Goal: Task Accomplishment & Management: Manage account settings

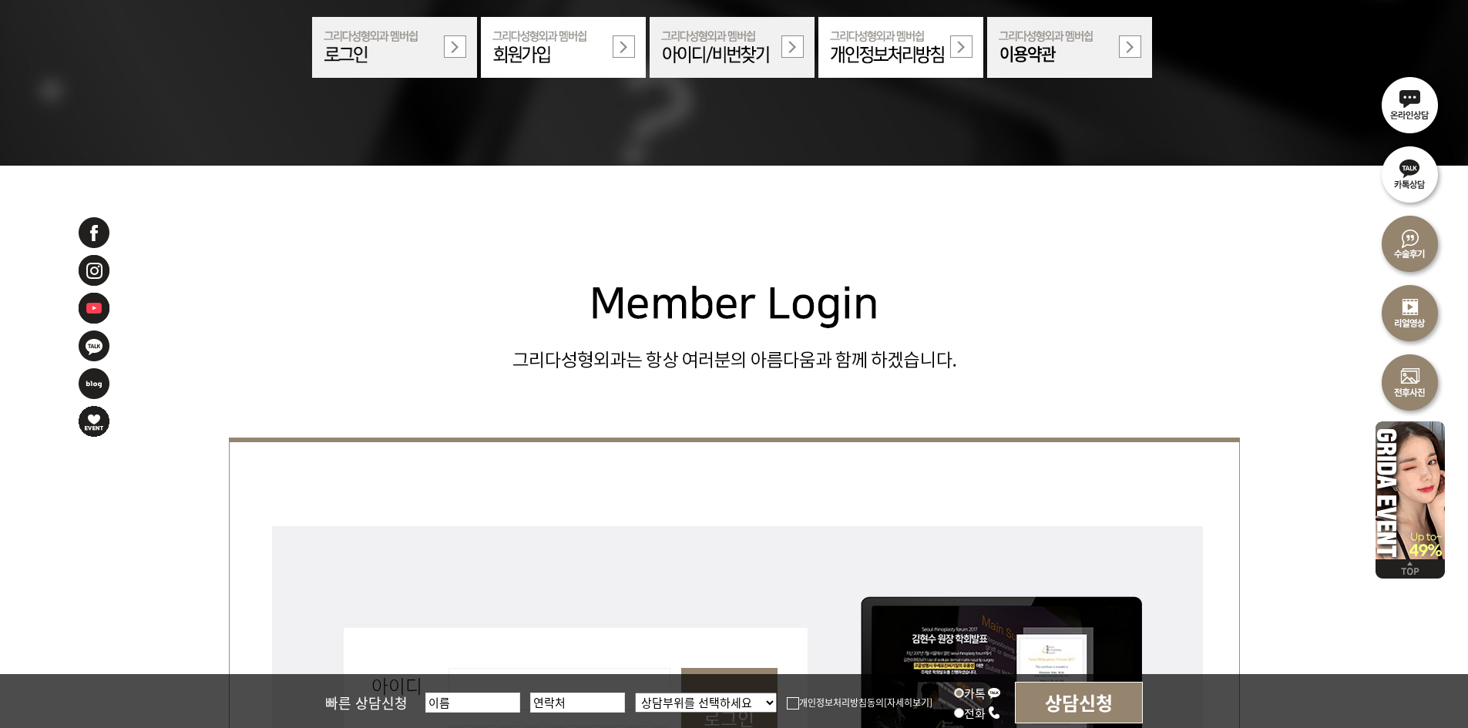
scroll to position [385, 0]
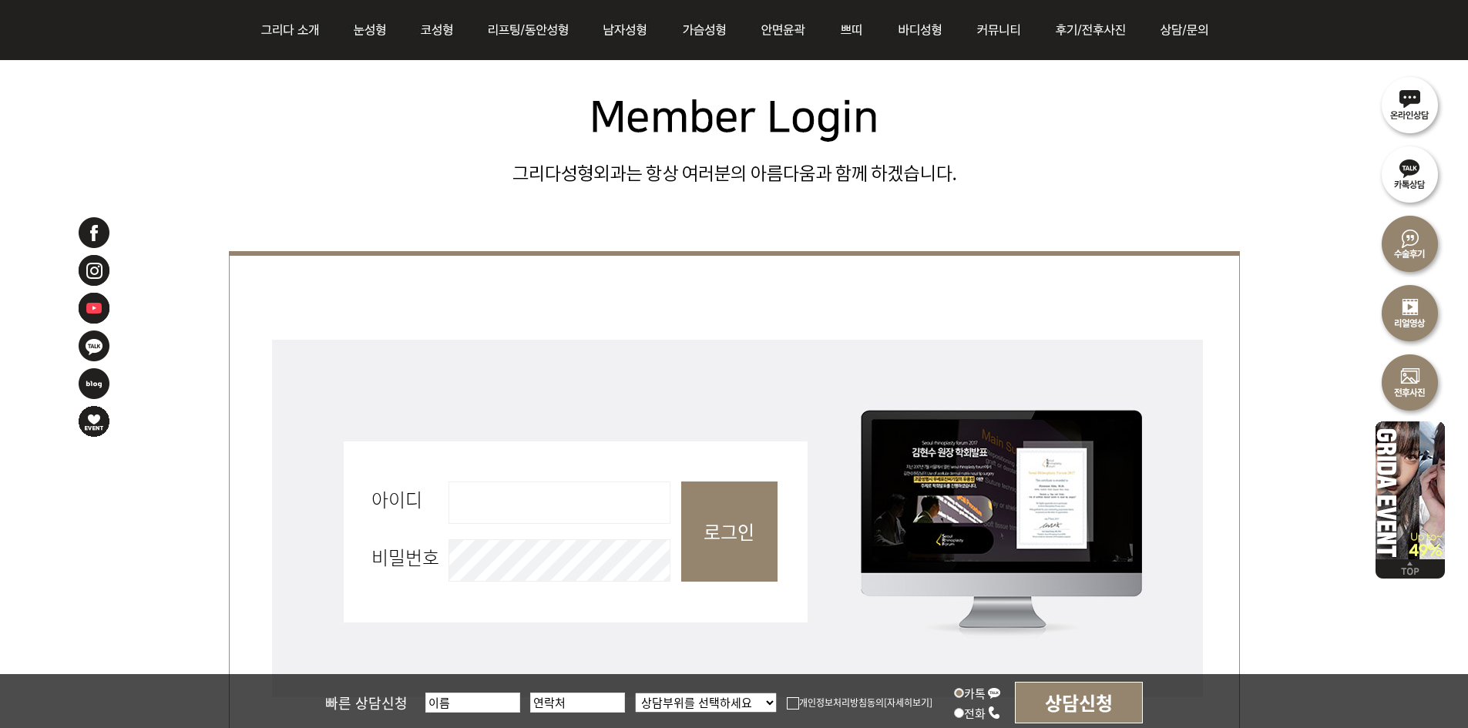
drag, startPoint x: 538, startPoint y: 527, endPoint x: 555, endPoint y: 507, distance: 26.2
click at [538, 527] on fieldset "회원로그인 아이디 필수 비밀번호 필수 로그인" at bounding box center [734, 539] width 1011 height 408
click at [557, 504] on input "아이디 필수" at bounding box center [560, 503] width 222 height 42
type input "admin"
click at [708, 526] on input "로그인" at bounding box center [729, 532] width 96 height 100
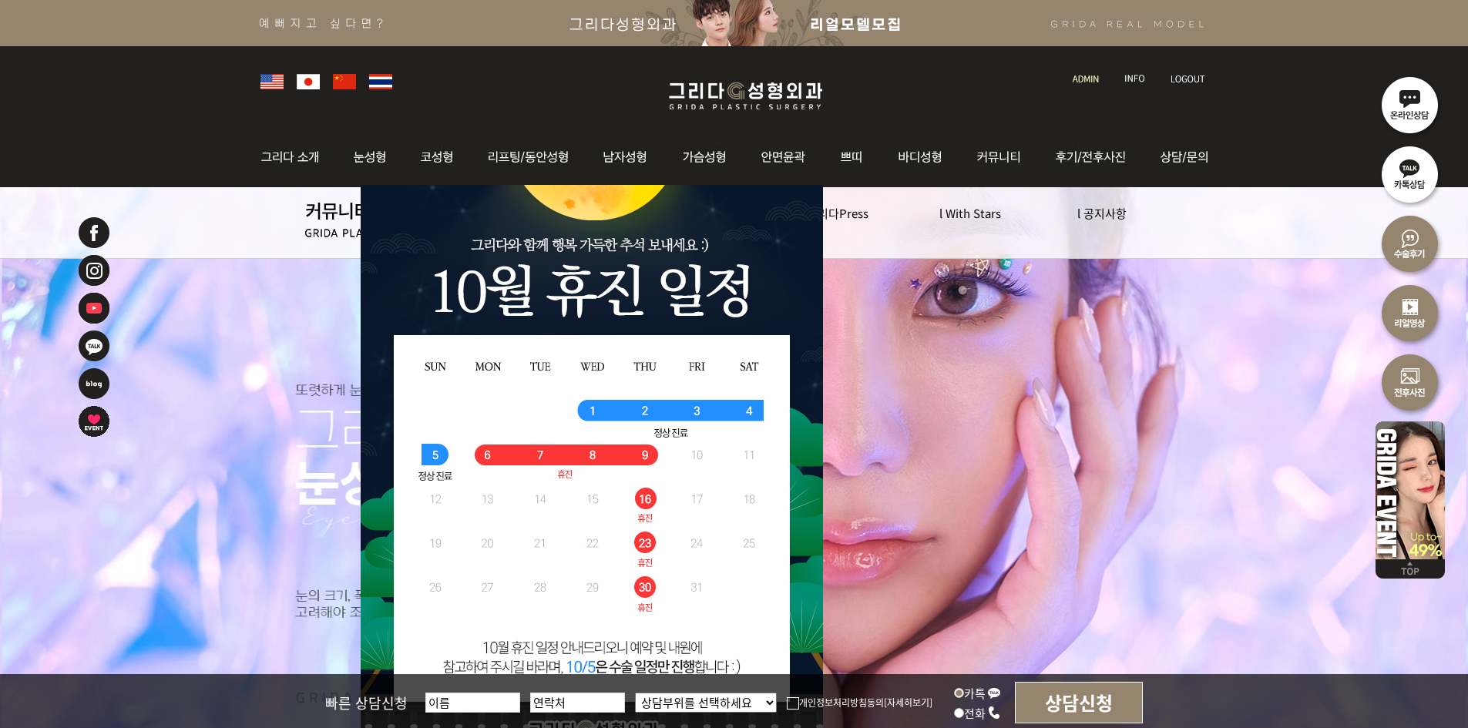
click at [1088, 73] on link at bounding box center [1087, 65] width 44 height 22
